Goal: Task Accomplishment & Management: Manage account settings

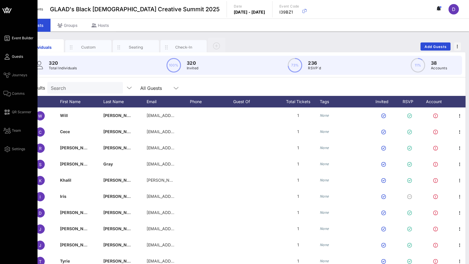
click at [20, 39] on span "Event Builder" at bounding box center [23, 37] width 22 height 5
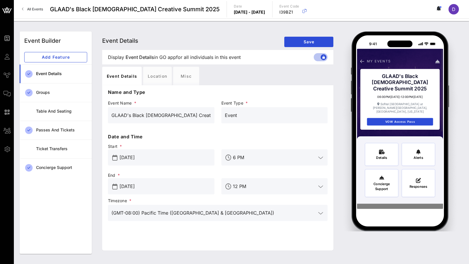
click at [53, 74] on div "Event Details" at bounding box center [61, 73] width 51 height 5
click at [63, 117] on div "Table and Seating" at bounding box center [61, 111] width 51 height 12
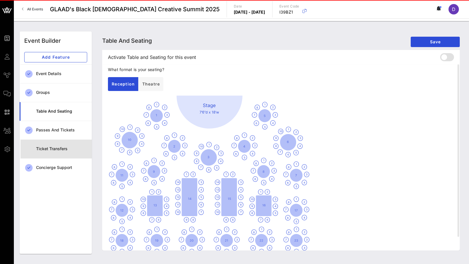
click at [60, 151] on div "Ticket Transfers" at bounding box center [61, 149] width 51 height 12
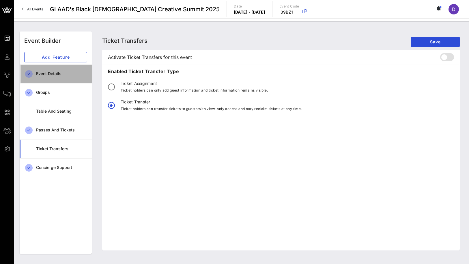
click at [60, 71] on div "Event Details" at bounding box center [61, 73] width 51 height 5
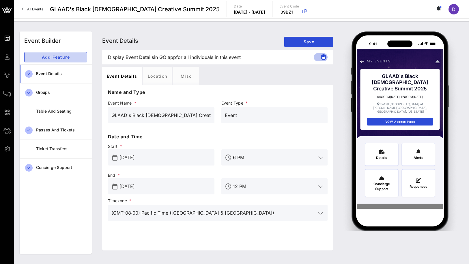
click at [57, 59] on button "Add Feature" at bounding box center [55, 57] width 63 height 10
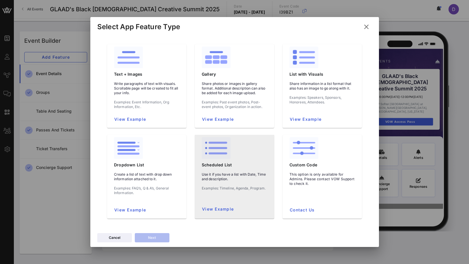
click at [212, 194] on div "Use it if you have a list with Date, Time and description. Examples: Timeline, …" at bounding box center [234, 183] width 75 height 32
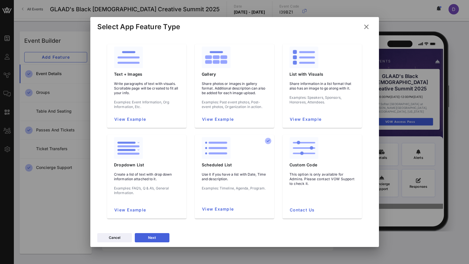
click at [152, 237] on icon at bounding box center [152, 237] width 4 height 3
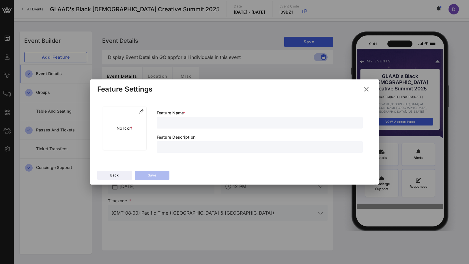
click at [167, 122] on input "text" at bounding box center [259, 123] width 199 height 8
type input "S"
type input "Black Queer Creative Summit Agenda"
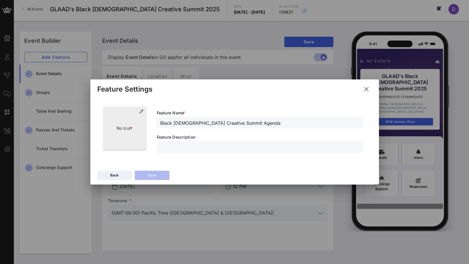
click at [131, 127] on span "*" at bounding box center [131, 127] width 2 height 5
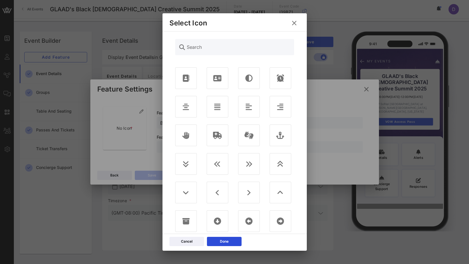
scroll to position [2, 0]
click at [222, 110] on div at bounding box center [218, 106] width 22 height 22
click at [230, 246] on div "Cancel Done" at bounding box center [234, 241] width 144 height 17
click at [228, 242] on div "Done" at bounding box center [224, 241] width 9 height 6
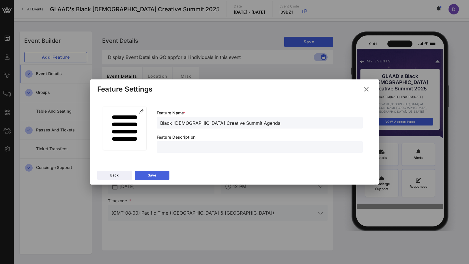
click at [156, 171] on button "Save" at bounding box center [152, 174] width 35 height 9
click at [157, 177] on button "Save" at bounding box center [152, 174] width 35 height 9
click at [169, 147] on input "text" at bounding box center [259, 147] width 199 height 8
click at [182, 148] on input "View the Summit Schedule over" at bounding box center [259, 147] width 199 height 8
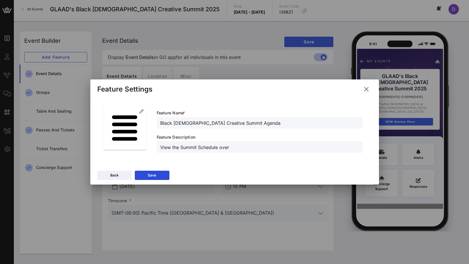
click at [182, 148] on input "View the Summit Schedule over" at bounding box center [259, 147] width 199 height 8
type input "You can view the Summit schedule over and descriptions here."
click at [153, 174] on div "Save" at bounding box center [152, 175] width 8 height 6
click at [153, 174] on icon at bounding box center [151, 175] width 5 height 5
click at [369, 89] on icon at bounding box center [365, 89] width 9 height 8
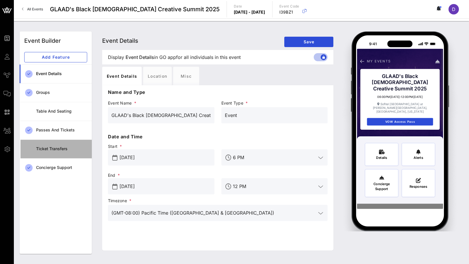
click at [61, 149] on div "Ticket Transfers" at bounding box center [61, 148] width 51 height 5
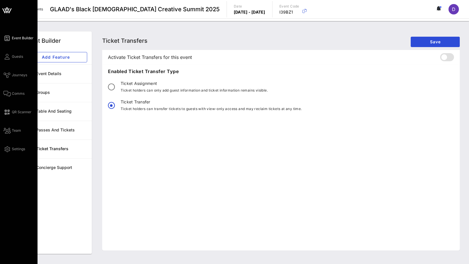
click at [8, 38] on icon at bounding box center [6, 38] width 7 height 1
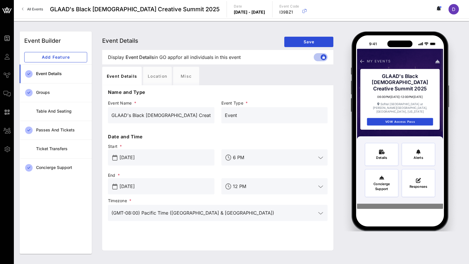
click at [36, 6] on link "All Events" at bounding box center [32, 9] width 28 height 9
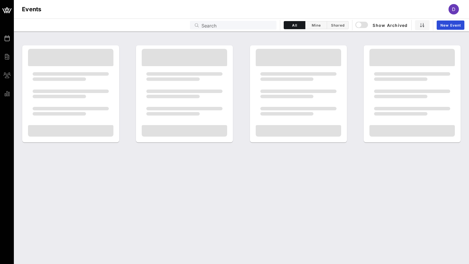
click at [44, 11] on div "Events D" at bounding box center [241, 9] width 455 height 18
click at [33, 9] on h1 "Events" at bounding box center [32, 9] width 20 height 9
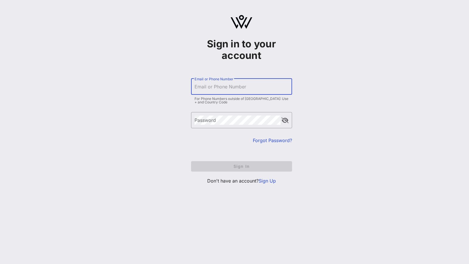
click at [211, 84] on input "Email or Phone Number" at bounding box center [241, 86] width 94 height 9
type input "[EMAIL_ADDRESS][DOMAIN_NAME]"
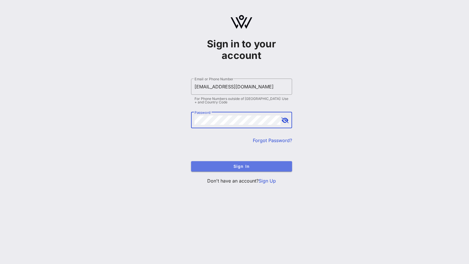
click at [234, 170] on button "Sign In" at bounding box center [241, 166] width 101 height 10
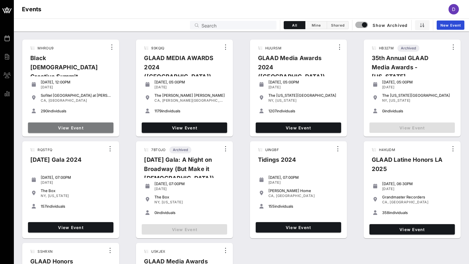
click at [83, 125] on span "View Event" at bounding box center [70, 127] width 81 height 5
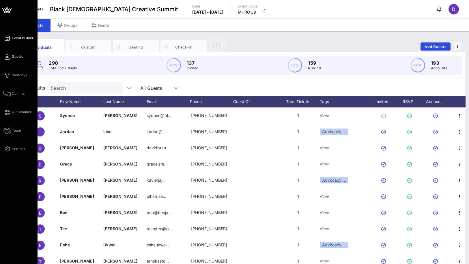
click at [20, 35] on span "Event Builder" at bounding box center [23, 37] width 22 height 5
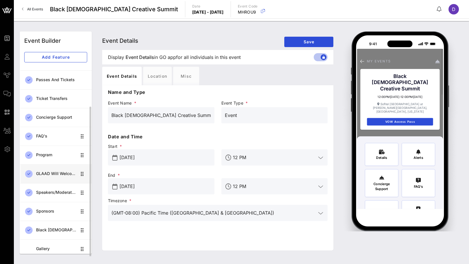
scroll to position [52, 0]
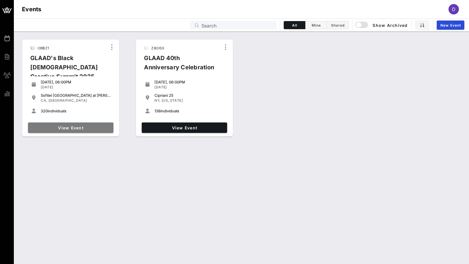
click at [85, 123] on link "View Event" at bounding box center [70, 127] width 85 height 10
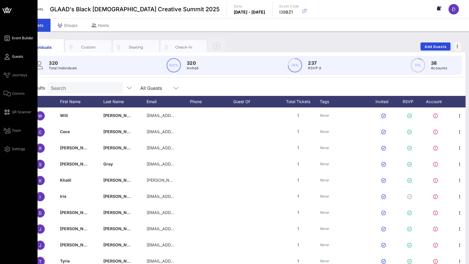
click at [9, 38] on icon at bounding box center [6, 38] width 7 height 1
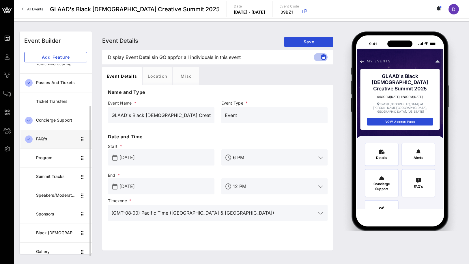
scroll to position [52, 0]
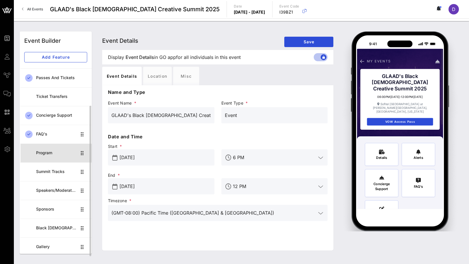
click at [52, 152] on div "Program" at bounding box center [56, 152] width 41 height 5
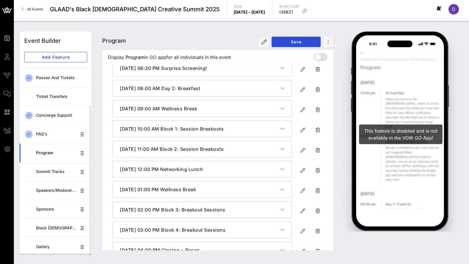
scroll to position [331, 0]
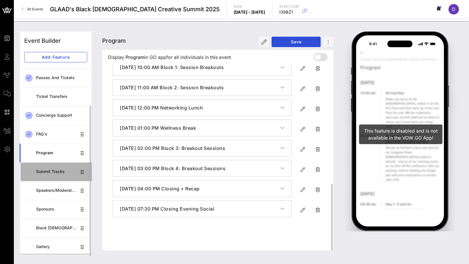
click at [57, 174] on div "Summit Tracks" at bounding box center [56, 172] width 41 height 12
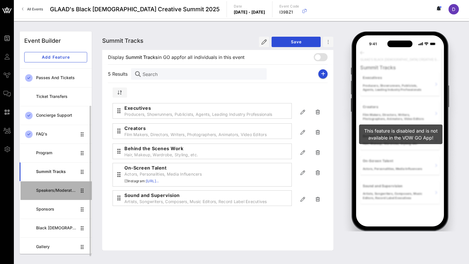
click at [57, 188] on div "Speakers/Moderators" at bounding box center [56, 190] width 41 height 12
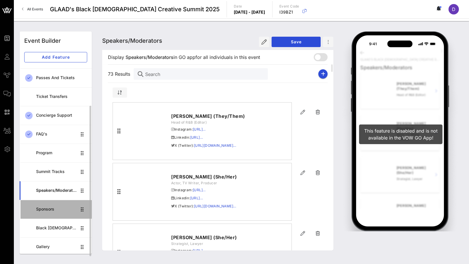
click at [55, 208] on div "Sponsors" at bounding box center [56, 209] width 41 height 5
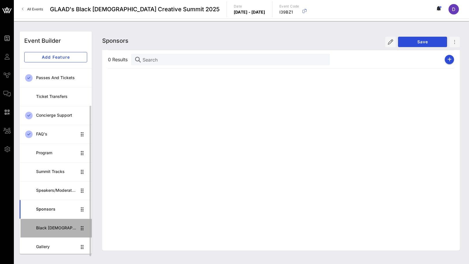
click at [56, 229] on div "Black [DEMOGRAPHIC_DATA] Creative Summit CoHort" at bounding box center [56, 227] width 41 height 5
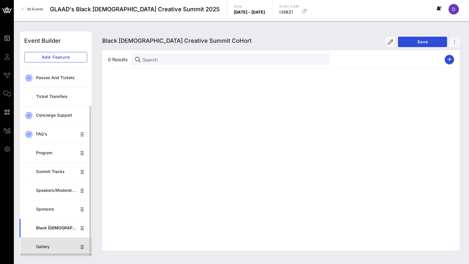
click at [56, 246] on div "Gallery" at bounding box center [56, 246] width 41 height 5
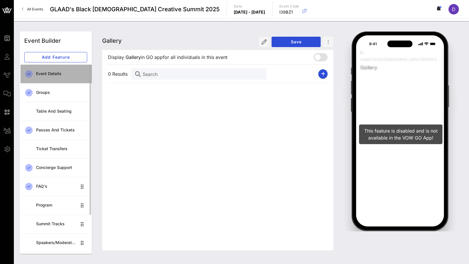
click at [62, 74] on div "Event Details" at bounding box center [61, 73] width 51 height 5
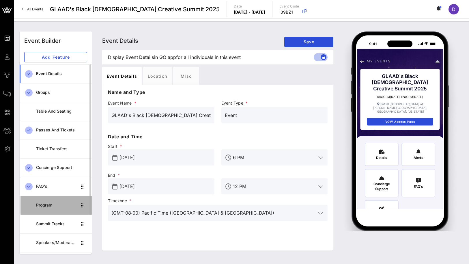
click at [63, 213] on link "Program" at bounding box center [56, 205] width 72 height 19
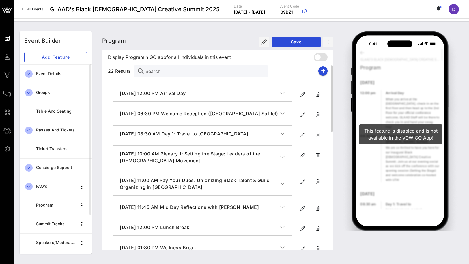
scroll to position [3, 0]
click at [34, 10] on span "All Events" at bounding box center [35, 9] width 16 height 4
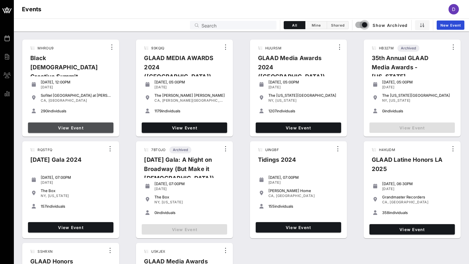
click at [100, 123] on link "View Event" at bounding box center [70, 127] width 85 height 10
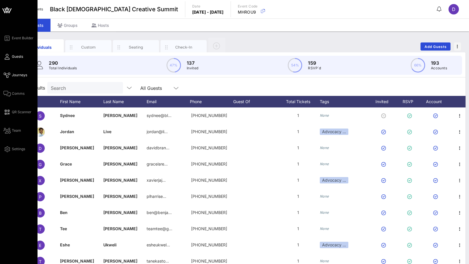
click at [20, 74] on span "Journeys" at bounding box center [19, 74] width 15 height 5
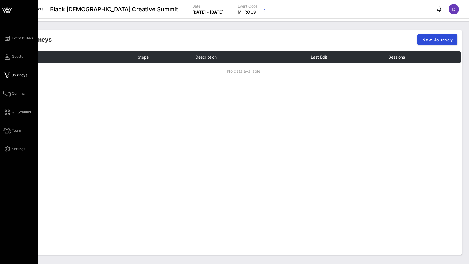
click at [20, 44] on div "Event Builder Guests Journeys Comms QR Scanner Team Settings" at bounding box center [20, 94] width 34 height 118
click at [20, 37] on span "Event Builder" at bounding box center [23, 37] width 22 height 5
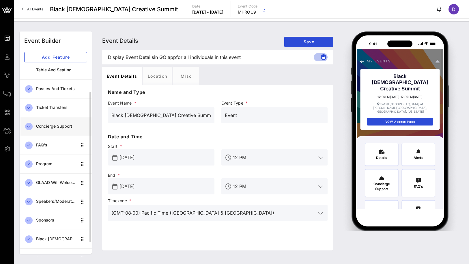
scroll to position [42, 0]
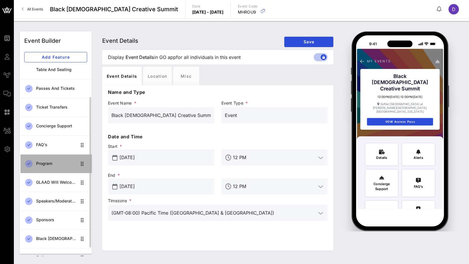
click at [57, 163] on div "Program" at bounding box center [56, 163] width 41 height 5
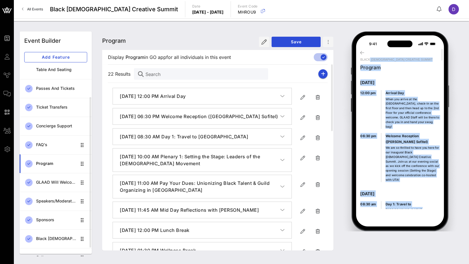
drag, startPoint x: 338, startPoint y: 25, endPoint x: 447, endPoint y: 240, distance: 241.1
click at [447, 240] on div "Event Builder Event Builder Add Feature Event Details Groups Table and Seating …" at bounding box center [241, 142] width 455 height 243
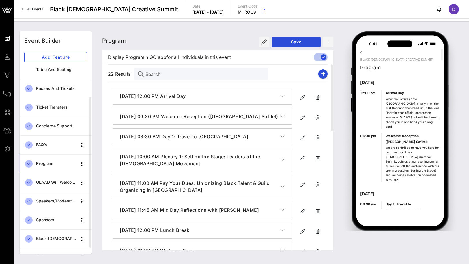
click at [350, 27] on div "Event Builder Event Builder Add Feature Event Details Groups Table and Seating …" at bounding box center [241, 142] width 455 height 243
click at [209, 59] on span "for all individuals in this event" at bounding box center [198, 57] width 65 height 7
click at [271, 118] on h4 "[DATE] 06:30 PM Welcome Reception ([GEOGRAPHIC_DATA] Sofitel)" at bounding box center [200, 116] width 160 height 7
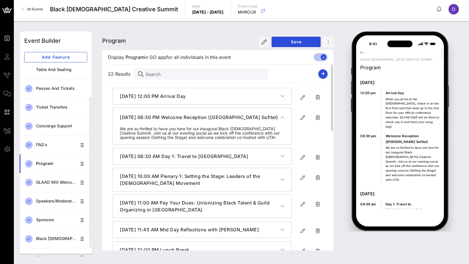
click at [271, 118] on h4 "[DATE] 06:30 PM Welcome Reception ([GEOGRAPHIC_DATA] Sofitel)" at bounding box center [200, 117] width 160 height 7
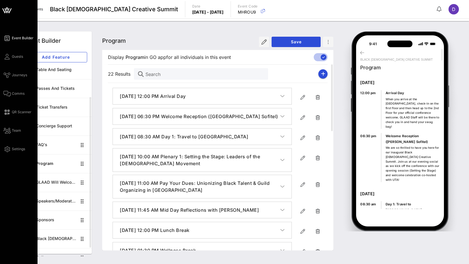
click at [12, 53] on div "Event Builder Guests Journeys Comms QR Scanner Team Settings" at bounding box center [20, 94] width 34 height 118
click at [14, 58] on span "Guests" at bounding box center [17, 56] width 11 height 5
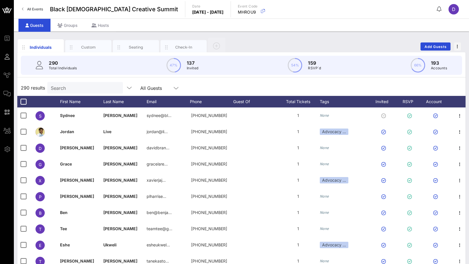
click at [79, 68] on div "290 Total Individuals 47% 137 Invited 54% 159 RSVP`d 66% 193 Accounts" at bounding box center [241, 65] width 441 height 19
click at [78, 92] on div "Search" at bounding box center [85, 88] width 68 height 12
paste input "[PERSON_NAME][EMAIL_ADDRESS][DOMAIN_NAME]"
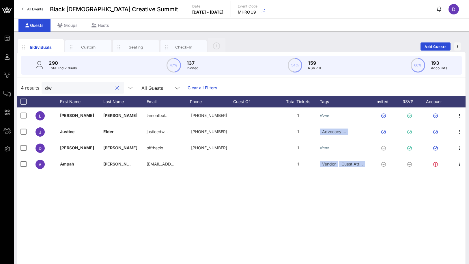
type input "d"
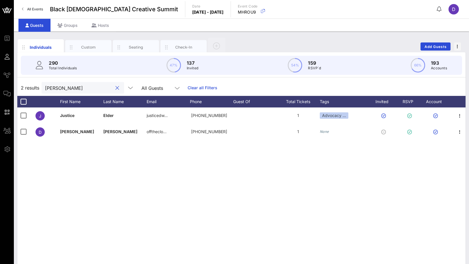
click at [74, 87] on input "[PERSON_NAME]" at bounding box center [79, 88] width 68 height 8
paste input "[PERSON_NAME][EMAIL_ADDRESS][DOMAIN_NAME]"
type input "[PERSON_NAME]"
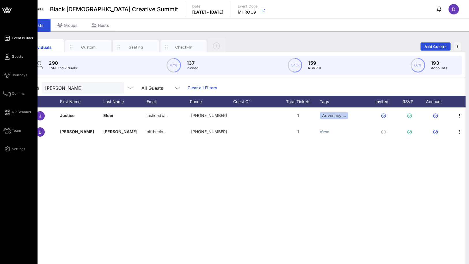
click at [11, 39] on link "Event Builder" at bounding box center [18, 38] width 30 height 7
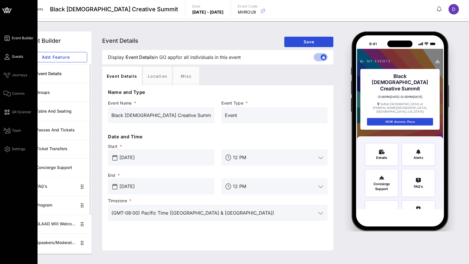
click at [13, 58] on span "Guests" at bounding box center [17, 56] width 11 height 5
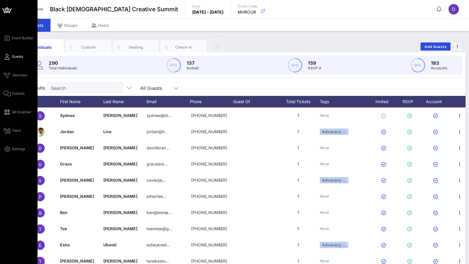
click at [18, 30] on div "Event Builder Guests Journeys Comms QR Scanner Team Settings" at bounding box center [19, 143] width 38 height 286
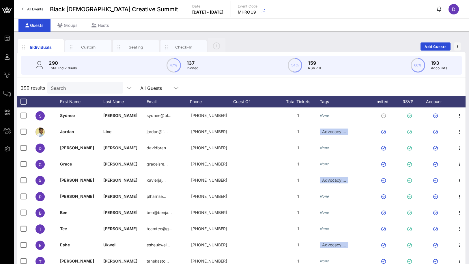
click at [34, 6] on link "All Events" at bounding box center [32, 9] width 28 height 9
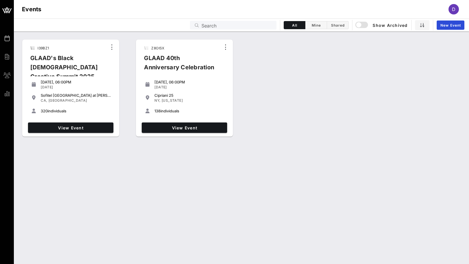
click at [73, 121] on div "View Event" at bounding box center [71, 127] width 90 height 15
click at [74, 134] on div "View Event" at bounding box center [71, 127] width 90 height 15
click at [73, 128] on span "View Event" at bounding box center [70, 127] width 81 height 5
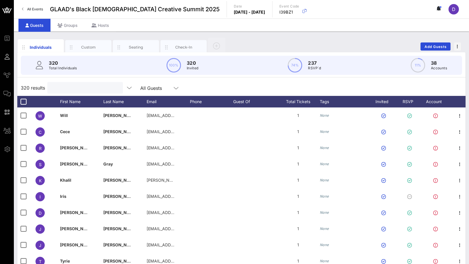
click at [61, 89] on input "text" at bounding box center [85, 88] width 68 height 8
paste input "[PERSON_NAME][EMAIL_ADDRESS][DOMAIN_NAME]"
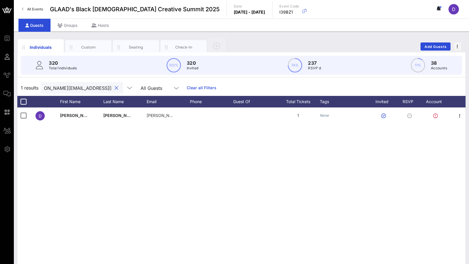
type input "[PERSON_NAME][EMAIL_ADDRESS][DOMAIN_NAME]"
